Goal: Information Seeking & Learning: Find specific fact

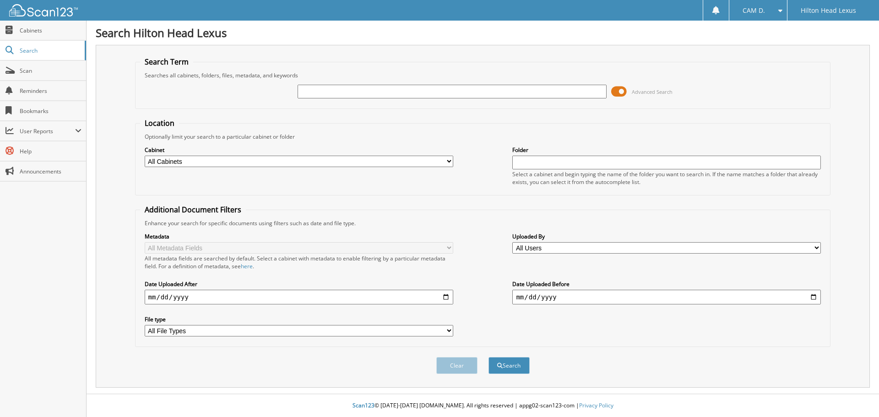
click at [535, 93] on input "text" at bounding box center [451, 92] width 308 height 14
type input "HL3588"
click at [488, 357] on button "Search" at bounding box center [508, 365] width 41 height 17
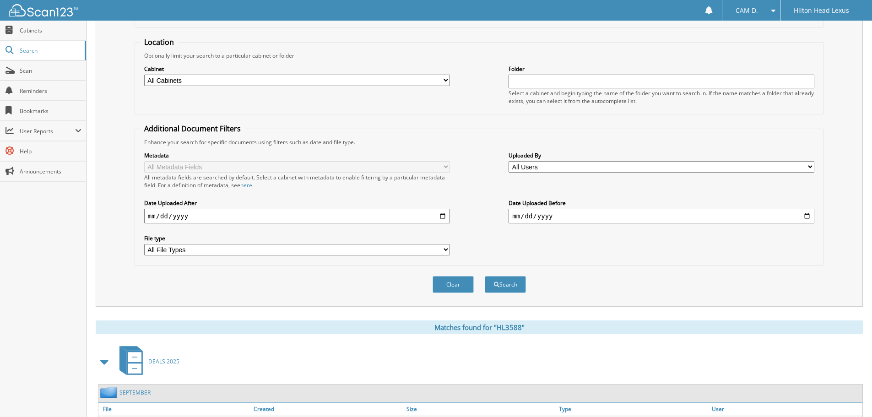
scroll to position [146, 0]
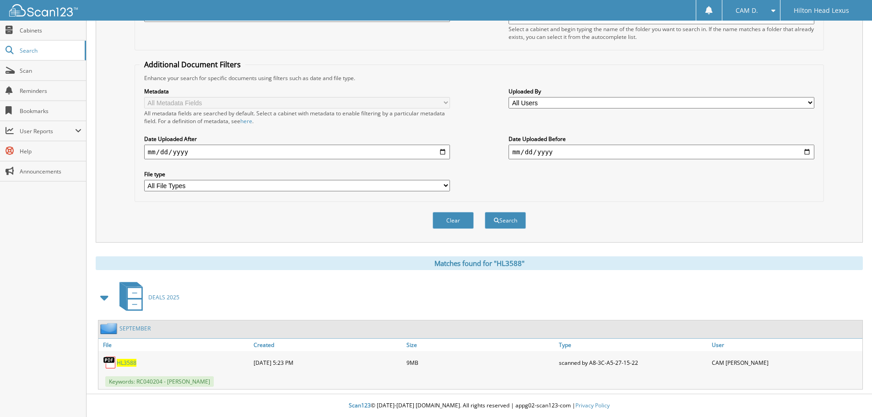
click at [134, 365] on span "HL3588" at bounding box center [127, 363] width 20 height 8
